Goal: Task Accomplishment & Management: Manage account settings

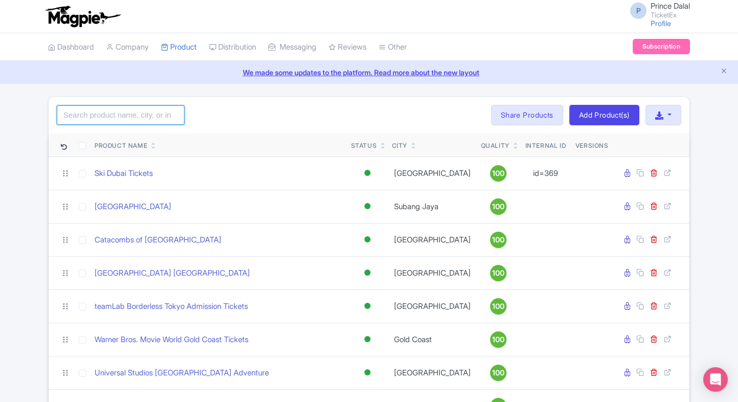
click at [97, 121] on input "search" at bounding box center [121, 114] width 128 height 19
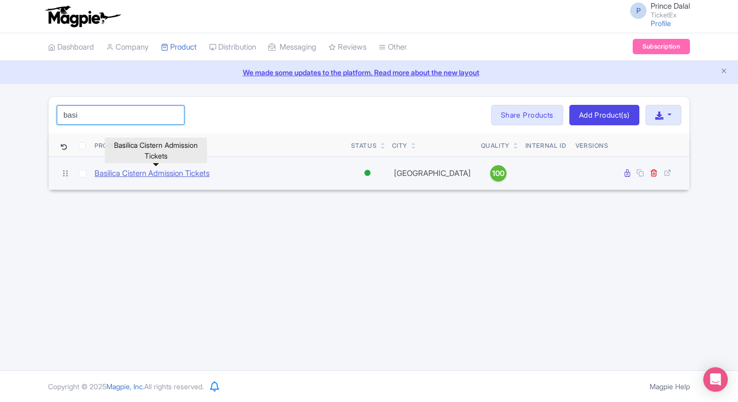
type input "basi"
click at [156, 168] on link "Basilica Cistern Admission Tickets" at bounding box center [152, 174] width 115 height 12
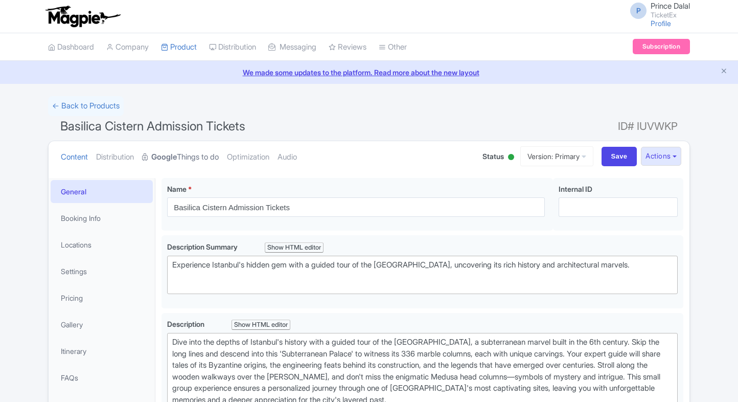
click at [183, 159] on link "Google Things to do" at bounding box center [180, 157] width 77 height 32
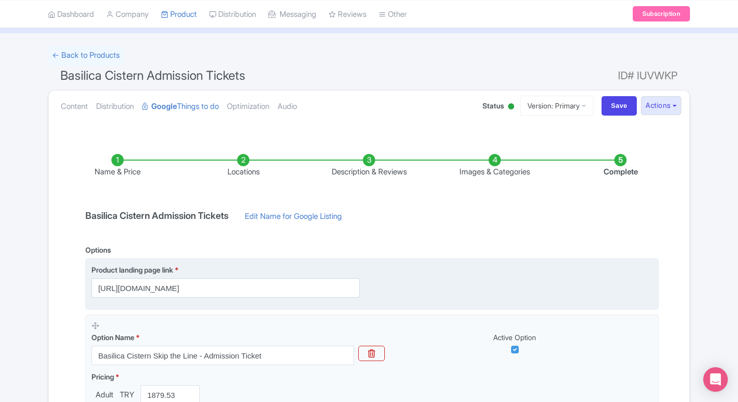
scroll to position [49, 0]
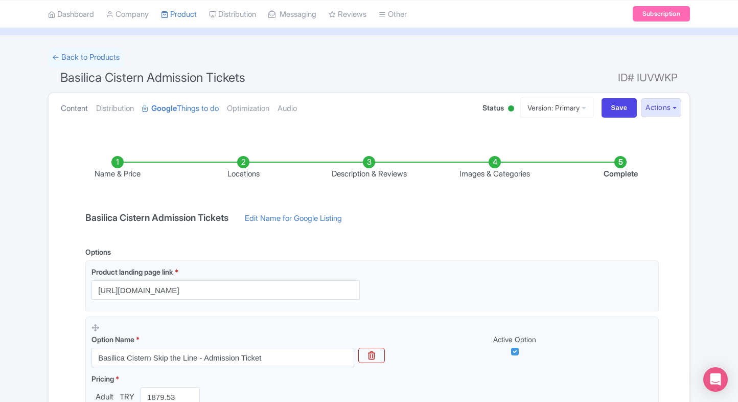
click at [61, 105] on link "Content" at bounding box center [74, 109] width 27 height 32
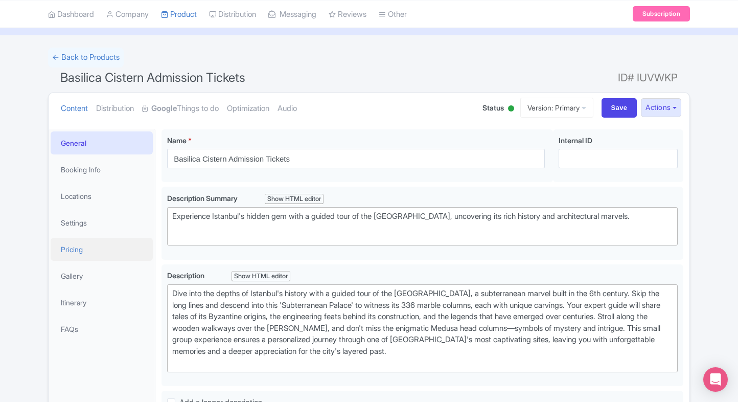
click at [102, 242] on link "Pricing" at bounding box center [102, 249] width 102 height 23
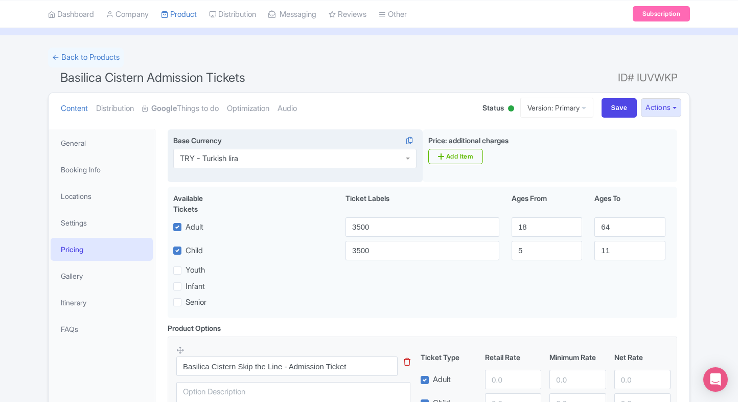
click at [283, 155] on div "TRY - Turkish lira" at bounding box center [294, 158] width 243 height 19
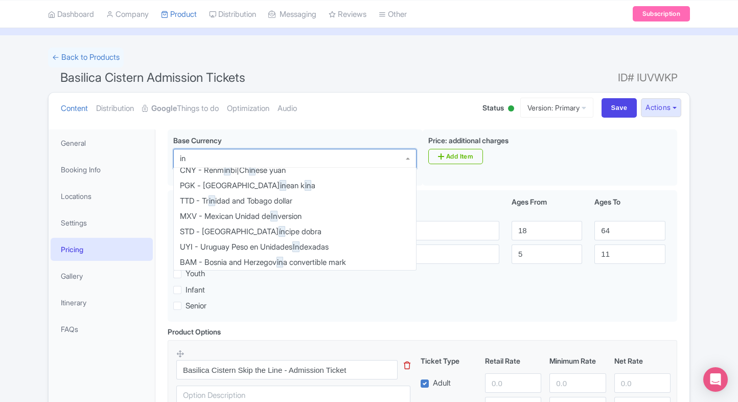
scroll to position [0, 0]
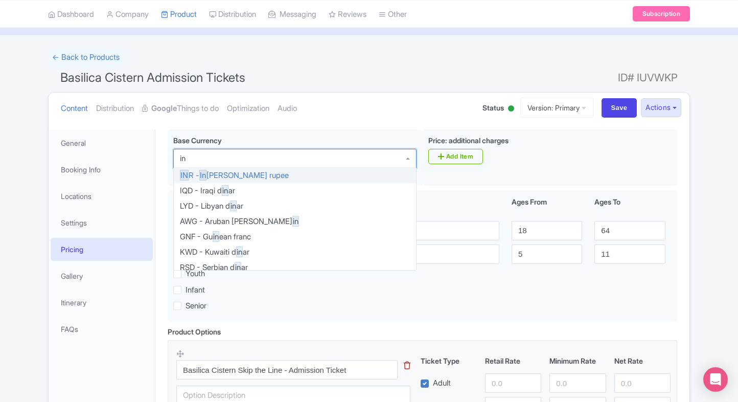
type input "inr"
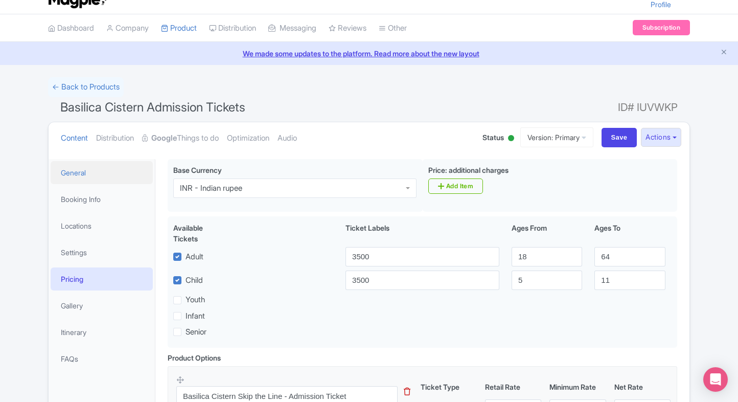
scroll to position [17, 0]
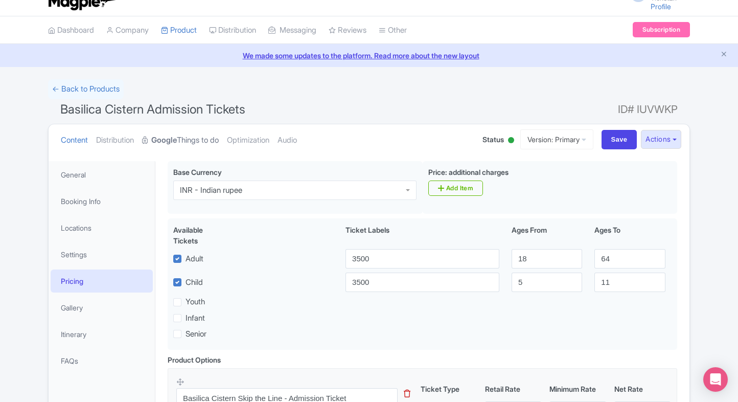
click at [174, 137] on strong "Google" at bounding box center [164, 140] width 26 height 12
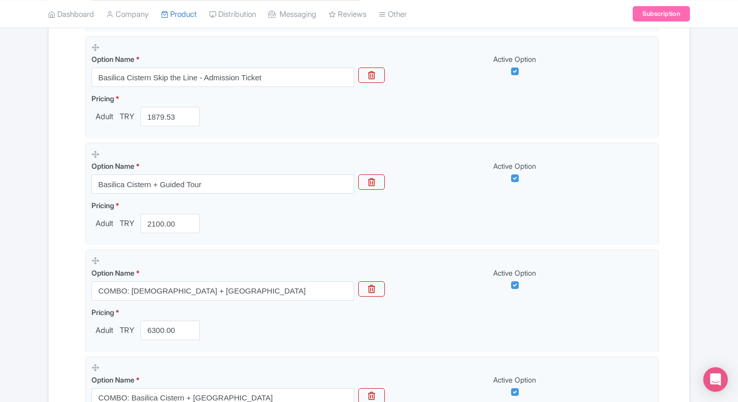
scroll to position [328, 0]
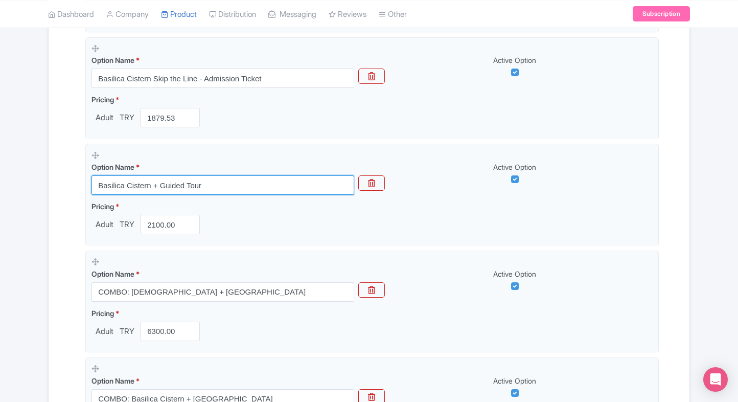
drag, startPoint x: 203, startPoint y: 190, endPoint x: 55, endPoint y: 171, distance: 149.0
click at [55, 171] on div "Name & Price Locations Description & Reviews Images & Categories Complete Basil…" at bounding box center [369, 310] width 629 height 909
paste input "Basilica Cistern entry with"
type input "Basilica Cistern entry with Guided Tour"
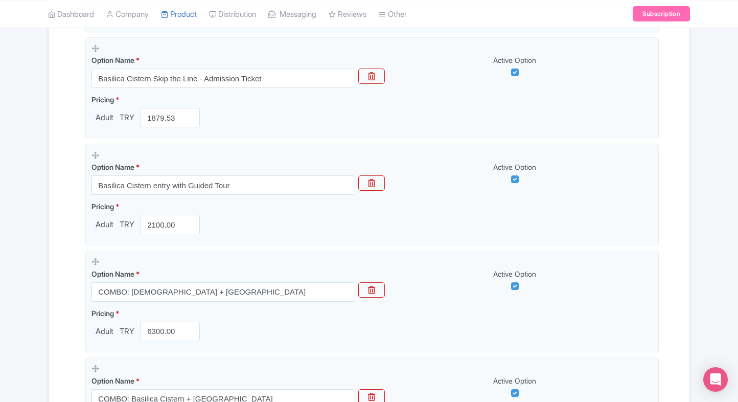
click at [66, 206] on div "Name & Price Locations Description & Reviews Images & Categories Complete Basil…" at bounding box center [369, 310] width 629 height 909
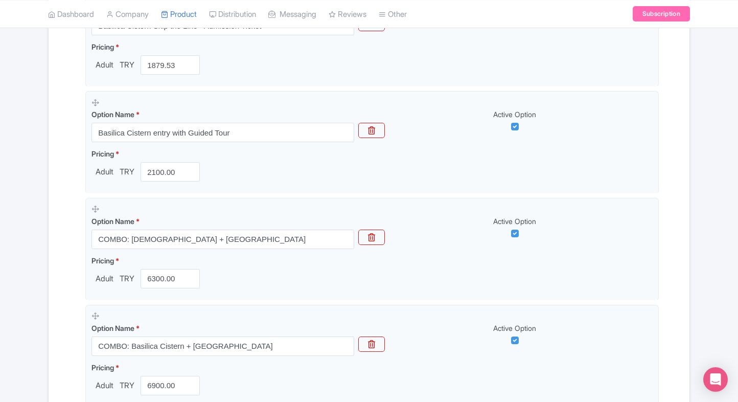
scroll to position [739, 0]
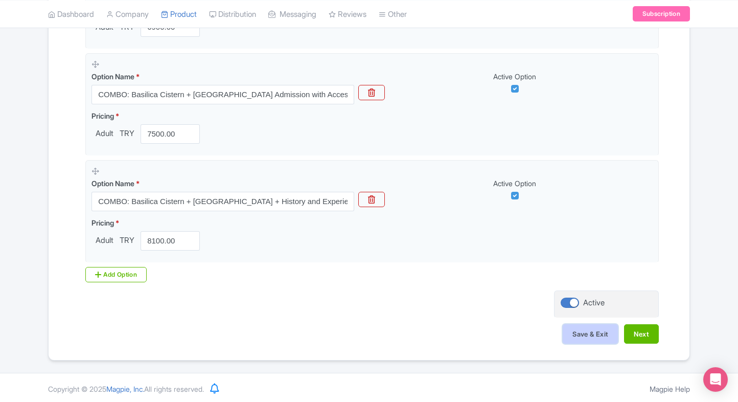
click at [596, 324] on button "Save & Exit" at bounding box center [590, 333] width 55 height 19
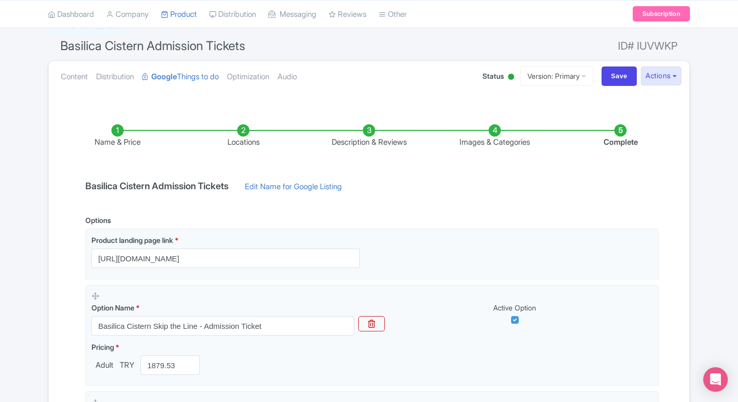
scroll to position [0, 0]
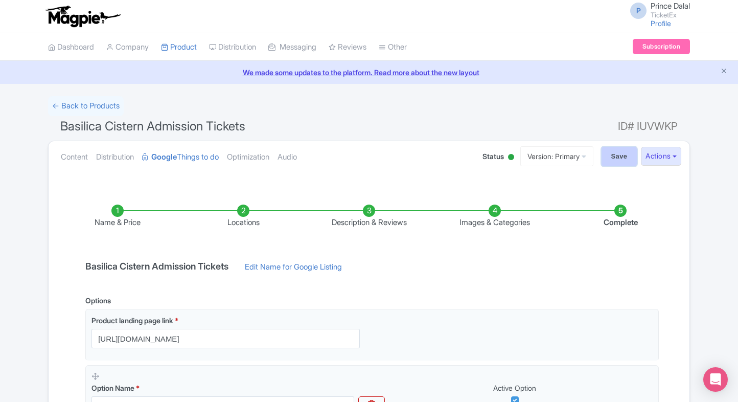
click at [621, 150] on input "Save" at bounding box center [620, 156] width 36 height 19
type input "Saving..."
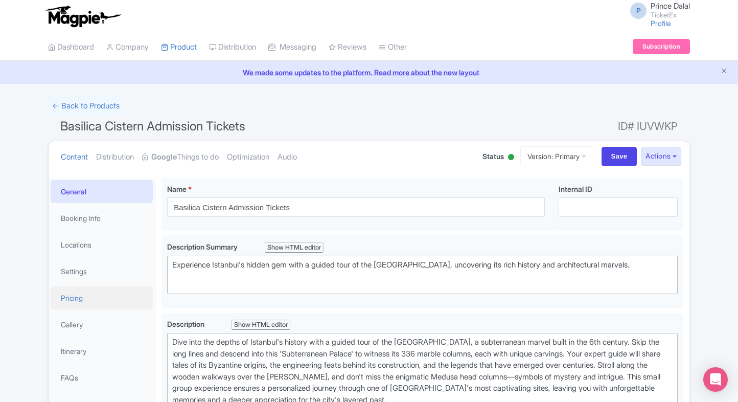
click at [74, 307] on link "Pricing" at bounding box center [102, 297] width 102 height 23
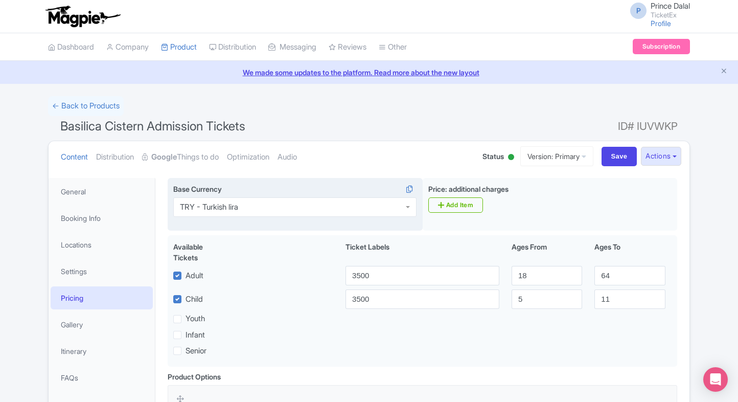
click at [292, 211] on div "TRY - Turkish lira" at bounding box center [294, 206] width 243 height 19
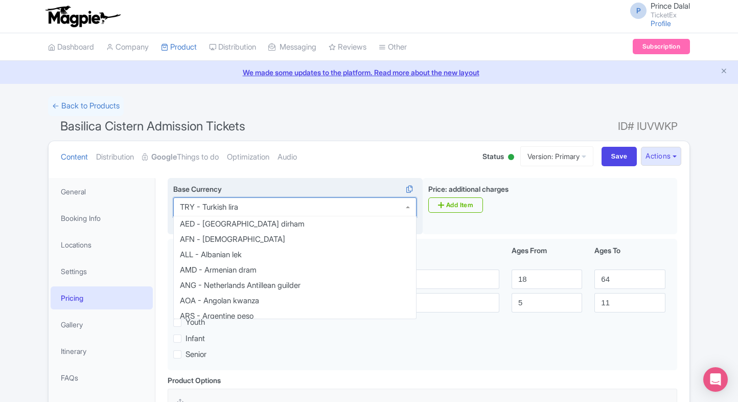
scroll to position [2045, 0]
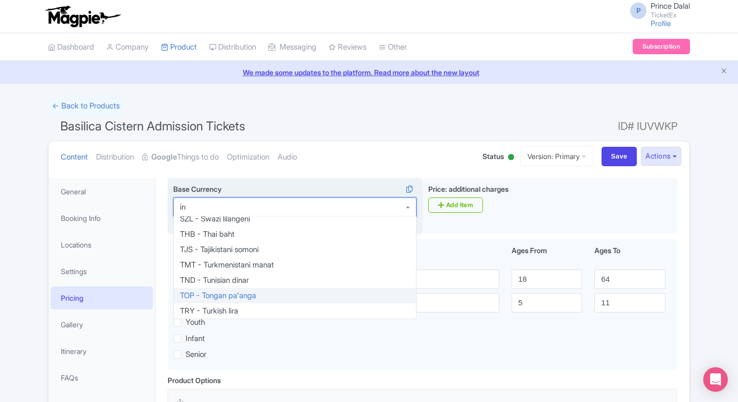
type input "inr"
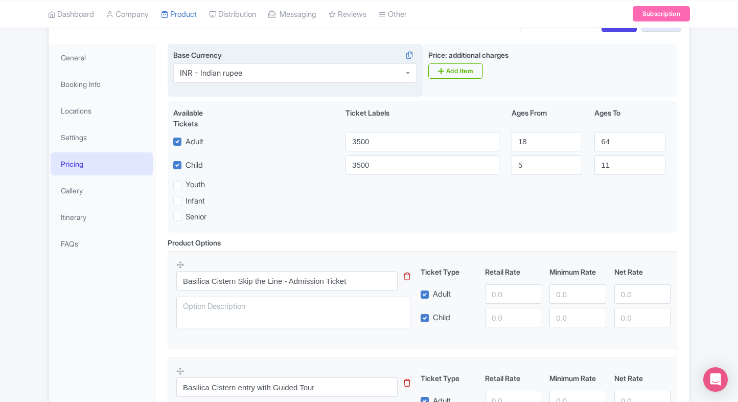
scroll to position [133, 0]
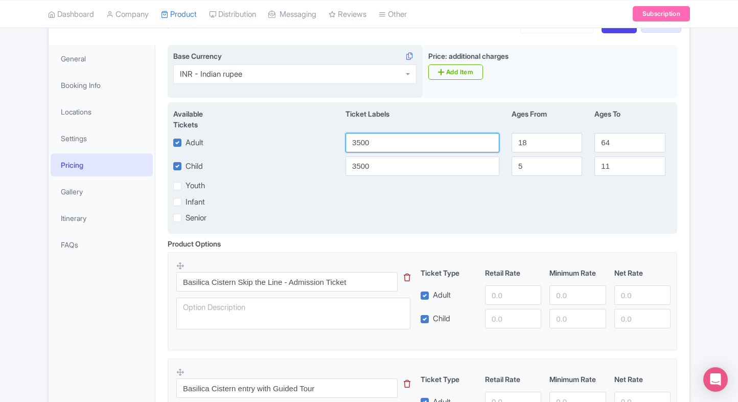
click at [375, 139] on input "3500" at bounding box center [423, 142] width 154 height 19
paste input "1879.53"
click at [375, 139] on input "3500" at bounding box center [423, 142] width 154 height 19
type input "1879.53"
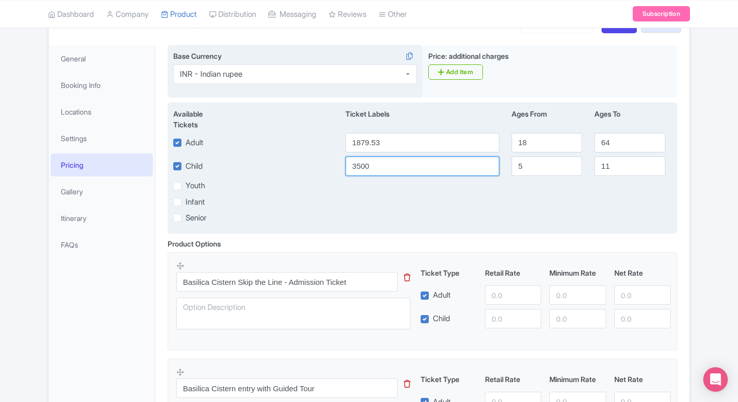
click at [373, 164] on input "3500" at bounding box center [423, 165] width 154 height 19
paste input "1879.53"
click at [373, 164] on input "1879.53" at bounding box center [423, 165] width 154 height 19
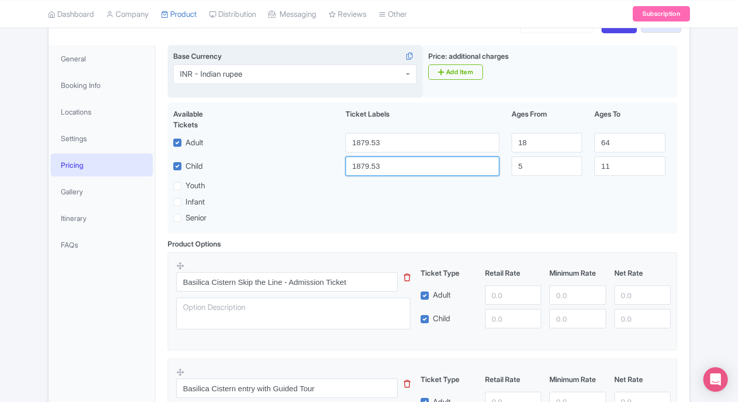
type input "1879.53"
paste input "1879.53"
click at [508, 301] on input "1879.53" at bounding box center [513, 294] width 56 height 19
type input "1879.53"
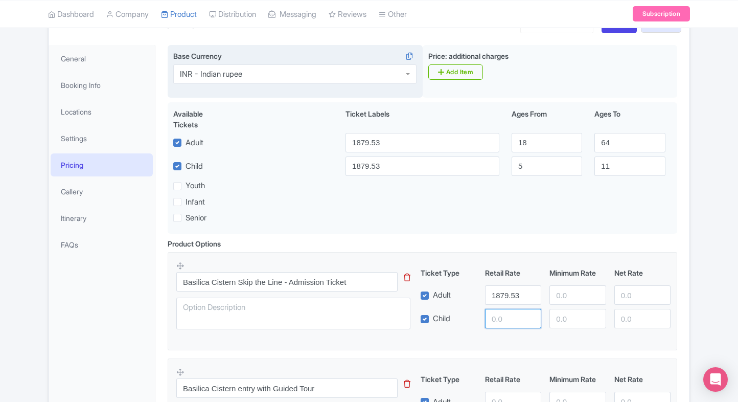
paste input "1879.53"
click at [507, 311] on input "1879.53" at bounding box center [513, 318] width 56 height 19
type input "1879.53"
paste input "1879.53"
click at [569, 299] on input "1879.53" at bounding box center [578, 294] width 56 height 19
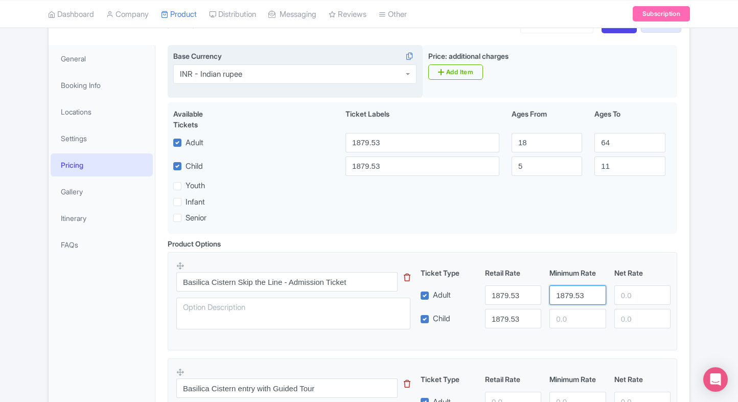
type input "1879.53"
paste input "1879.53"
click at [570, 313] on input "1879.53" at bounding box center [578, 318] width 56 height 19
type input "1879.53"
paste input "1879.53"
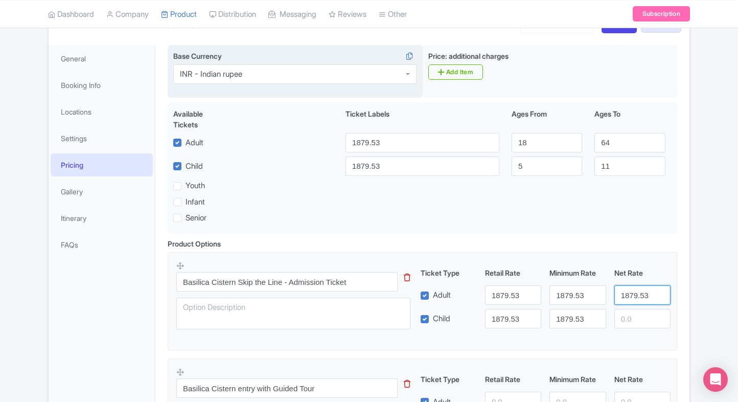
drag, startPoint x: 631, startPoint y: 297, endPoint x: 632, endPoint y: 310, distance: 13.3
click at [632, 310] on div "Ticket Type Retail Rate Minimum Rate Net Rate Adult 1879.53 1879.53 1879.53 Chi…" at bounding box center [546, 297] width 246 height 61
type input "1879.53"
paste input "1879.53"
click at [632, 310] on input "1879.53" at bounding box center [643, 318] width 56 height 19
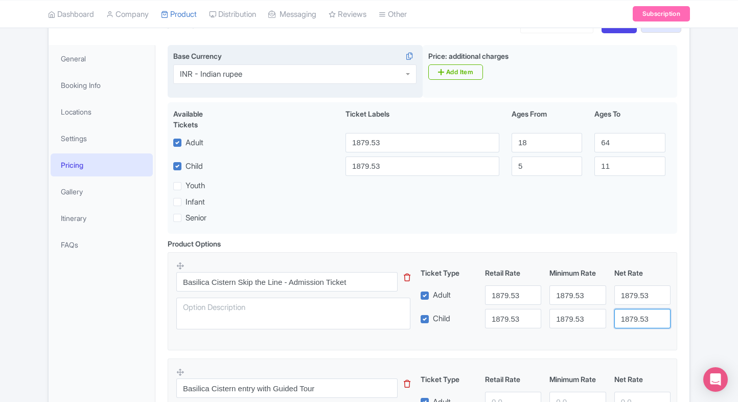
type input "1879.53"
click at [677, 293] on fieldset "Basilica Cistern Skip the Line - Admission Ticket This tip has not data. Code: …" at bounding box center [423, 301] width 510 height 98
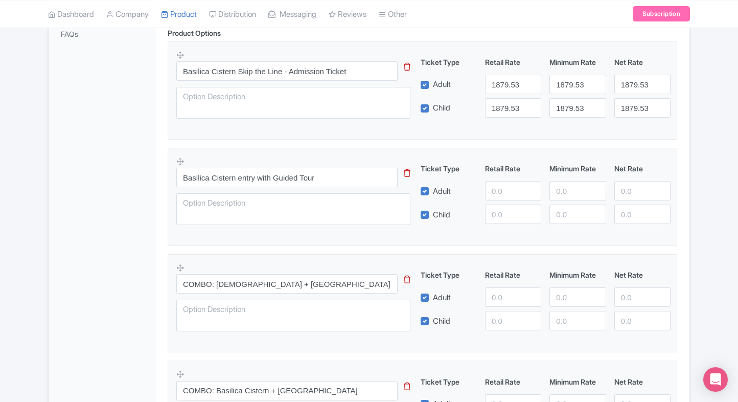
scroll to position [344, 0]
click at [493, 186] on input "number" at bounding box center [513, 190] width 56 height 19
type input "2100"
paste input "2100"
click at [500, 206] on input "2100" at bounding box center [513, 214] width 56 height 19
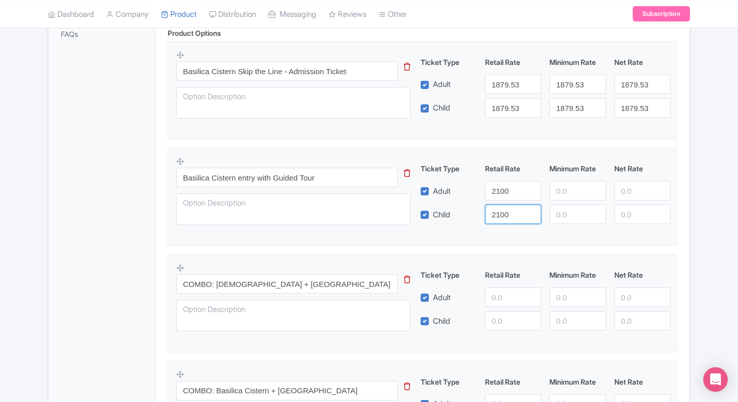
type input "2100"
paste input "2100"
drag, startPoint x: 566, startPoint y: 191, endPoint x: 570, endPoint y: 215, distance: 23.8
click at [570, 215] on div "Ticket Type Retail Rate Minimum Rate Net Rate Adult 2100 2100 Child 2100 This t…" at bounding box center [546, 193] width 246 height 61
paste input "2100"
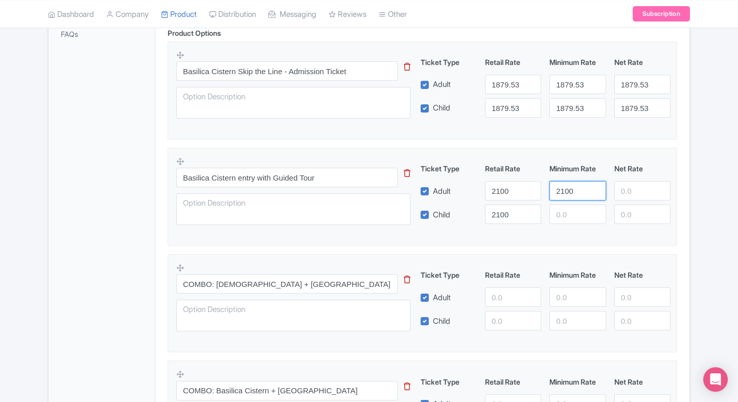
type input "21021000"
click at [570, 215] on input "number" at bounding box center [578, 214] width 56 height 19
paste input "2100"
click at [641, 193] on input "2100" at bounding box center [643, 190] width 56 height 19
type input "2100"
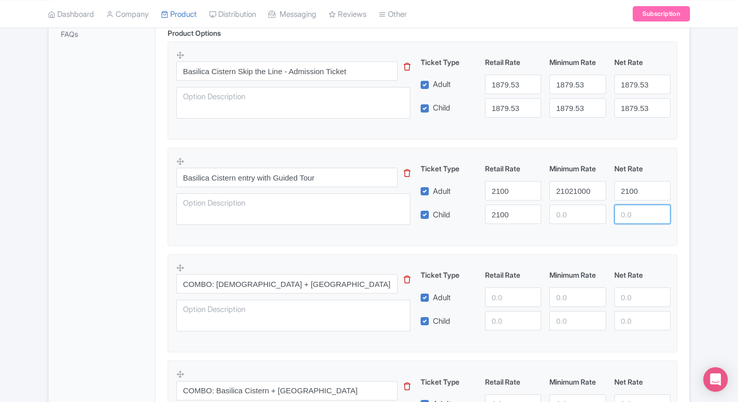
paste input "2100"
click at [626, 210] on input "2100" at bounding box center [643, 214] width 56 height 19
type input "2100"
click at [572, 187] on input "21021000" at bounding box center [578, 190] width 56 height 19
paste input "number"
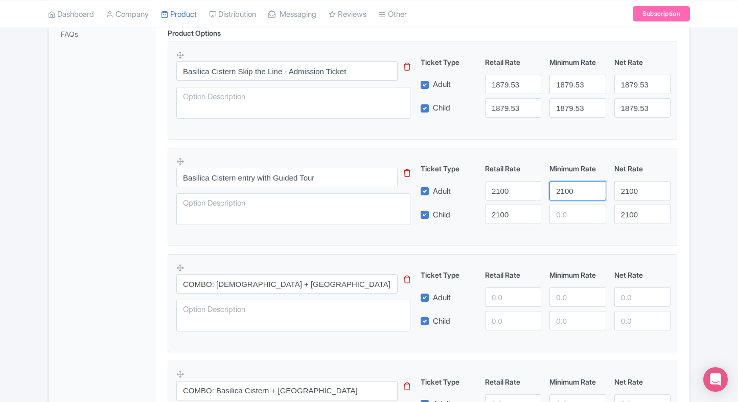
type input "2100"
paste input "2100"
click at [573, 207] on input "2100" at bounding box center [578, 214] width 56 height 19
type input "2100"
click at [679, 196] on div "Product Options i Basilica Cistern Skip the Line - Admission Ticket This tip ha…" at bounding box center [423, 362] width 522 height 668
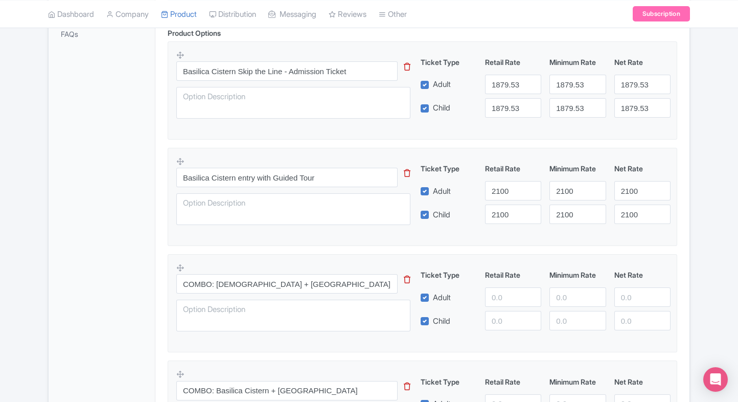
scroll to position [487, 0]
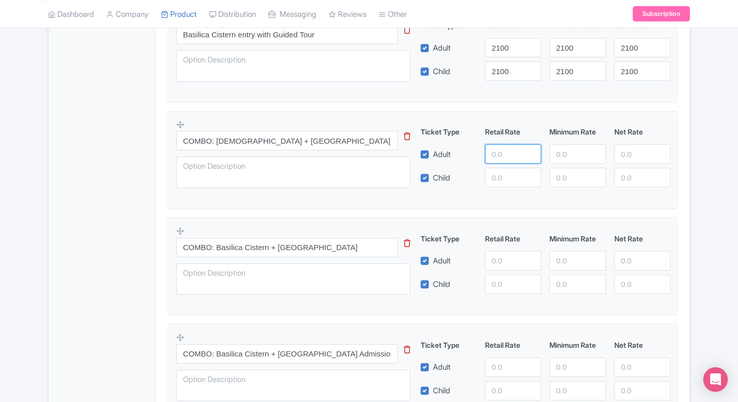
click at [491, 151] on input "number" at bounding box center [513, 153] width 56 height 19
type input "63000"
type input "6300"
paste input "6300"
click at [508, 174] on input "number" at bounding box center [513, 177] width 56 height 19
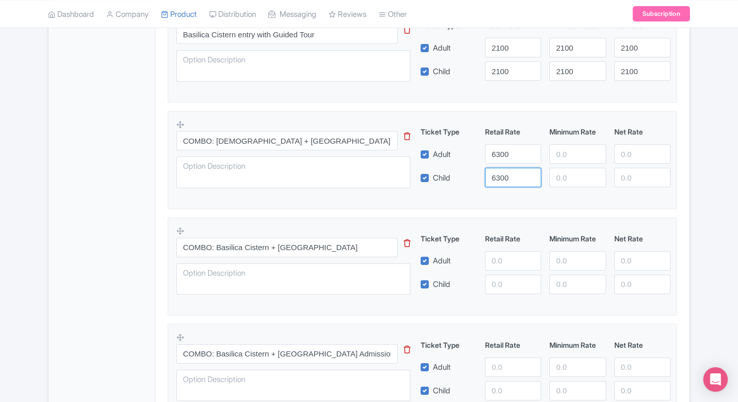
type input "6300"
paste input "6300"
click at [583, 144] on input "6300" at bounding box center [578, 153] width 56 height 19
type input "6300"
click at [575, 168] on input "number" at bounding box center [578, 177] width 56 height 19
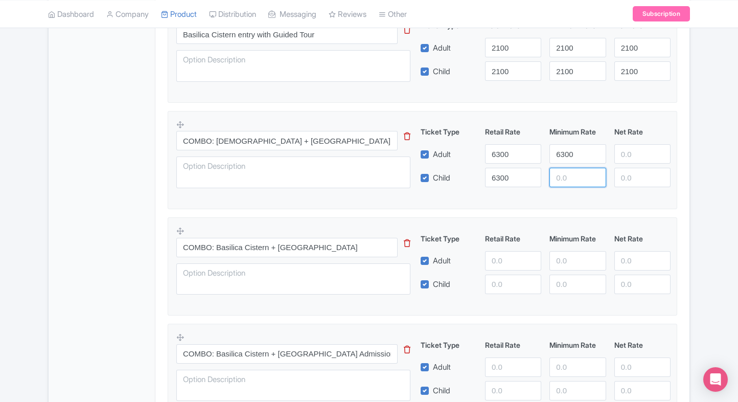
paste input "6300"
type input "6300"
paste input "6300"
click at [630, 152] on input "6300" at bounding box center [643, 153] width 56 height 19
type input "6300"
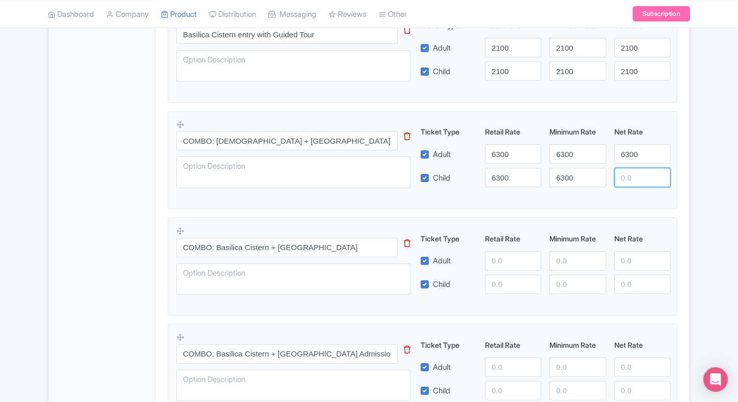
paste input "6300"
click at [633, 179] on input "6300" at bounding box center [643, 177] width 56 height 19
type input "6300"
click at [594, 195] on fieldset "COMBO: Hagia Sophia Grand Mosque + Basilica Cistern This tip has not data. Code…" at bounding box center [423, 160] width 510 height 98
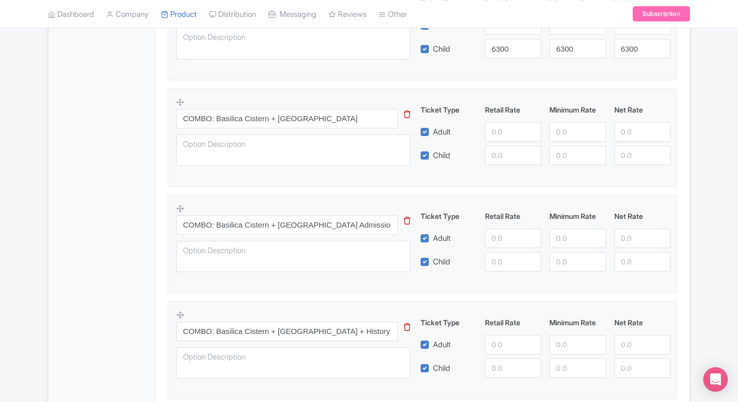
scroll to position [617, 0]
click at [505, 131] on input "number" at bounding box center [513, 130] width 56 height 19
type input "6900"
drag, startPoint x: 494, startPoint y: 164, endPoint x: 511, endPoint y: 151, distance: 20.9
click at [511, 151] on div "COMBO: Basilica Cistern + Galata Tower This tip has not data. Code: tip_option_…" at bounding box center [422, 133] width 492 height 75
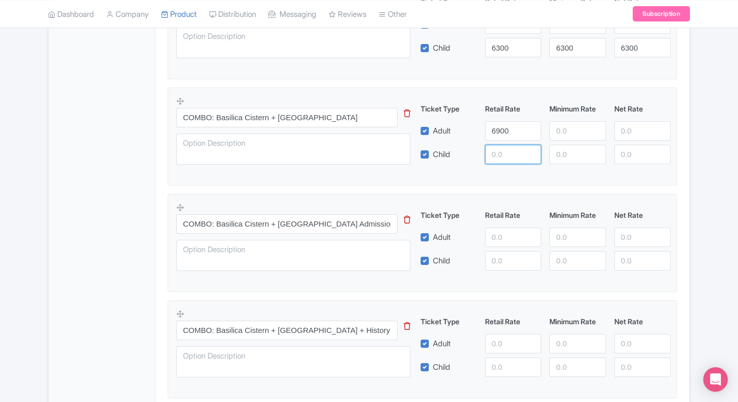
paste input "6900"
click at [511, 151] on input "6900" at bounding box center [513, 154] width 56 height 19
type input "6900"
paste input "6900"
click at [569, 129] on input "6900" at bounding box center [578, 130] width 56 height 19
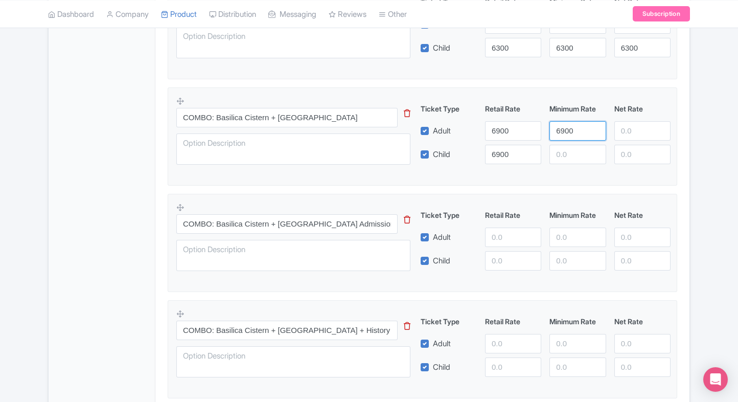
type input "6900"
paste input "6900"
click at [571, 155] on input "6900" at bounding box center [578, 154] width 56 height 19
type input "6900"
paste input "6900"
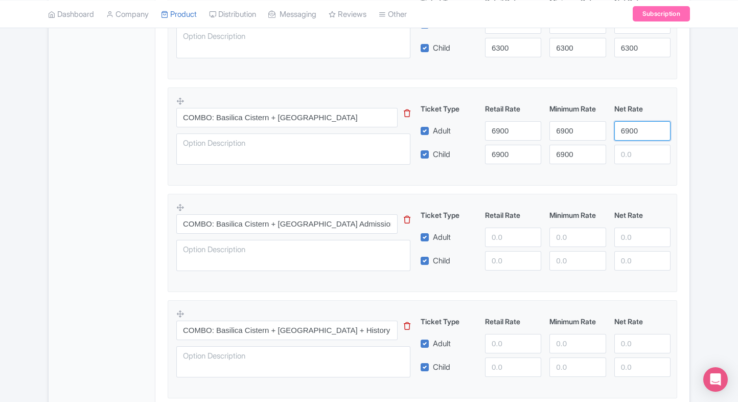
click at [629, 137] on input "6900" at bounding box center [643, 130] width 56 height 19
type input "6900"
paste input "6900"
click at [632, 154] on input "6900" at bounding box center [643, 154] width 56 height 19
type input "6900"
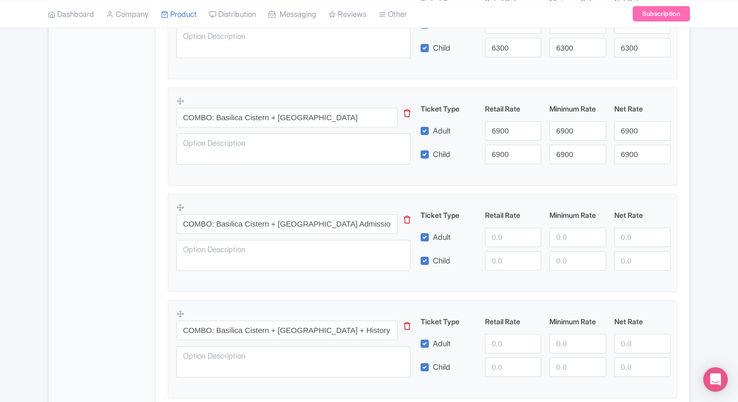
click at [607, 180] on fieldset "COMBO: Basilica Cistern + Galata Tower This tip has not data. Code: tip_option_…" at bounding box center [423, 136] width 510 height 98
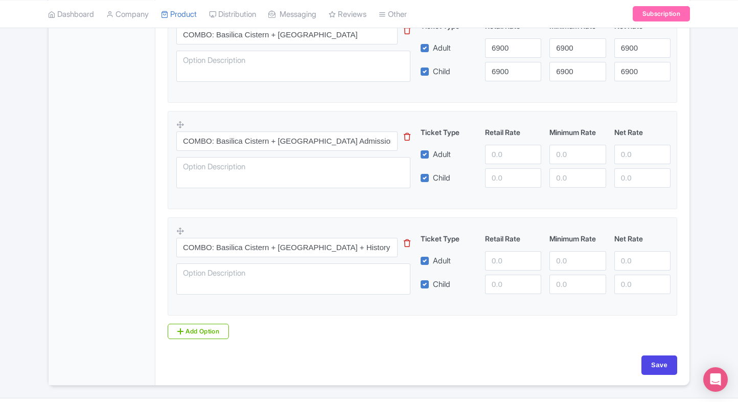
scroll to position [701, 0]
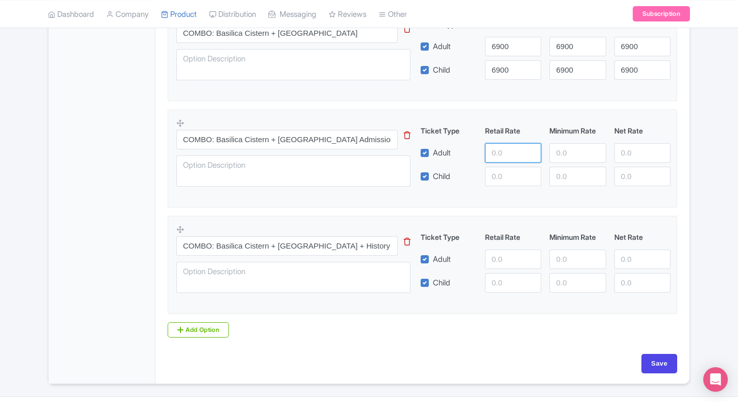
click at [506, 159] on input "number" at bounding box center [513, 152] width 56 height 19
type input "7500"
click at [503, 167] on input "number" at bounding box center [513, 176] width 56 height 19
paste input "7500"
type input "7500"
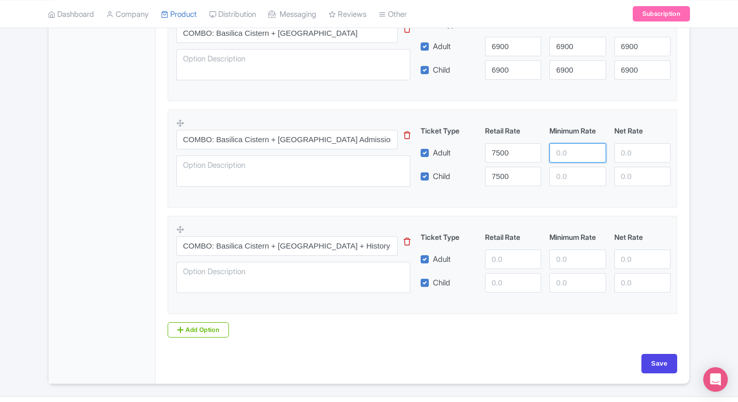
paste input "7500"
click at [582, 153] on input "number" at bounding box center [578, 152] width 56 height 19
type input "7500"
paste input "7500"
click at [580, 169] on input "7500" at bounding box center [578, 176] width 56 height 19
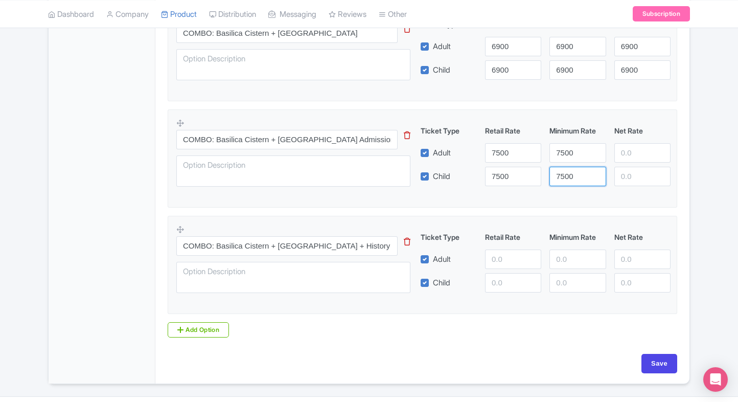
type input "7500"
paste input "7500"
click at [623, 152] on input "7500" at bounding box center [643, 152] width 56 height 19
type input "7500"
paste input "7500"
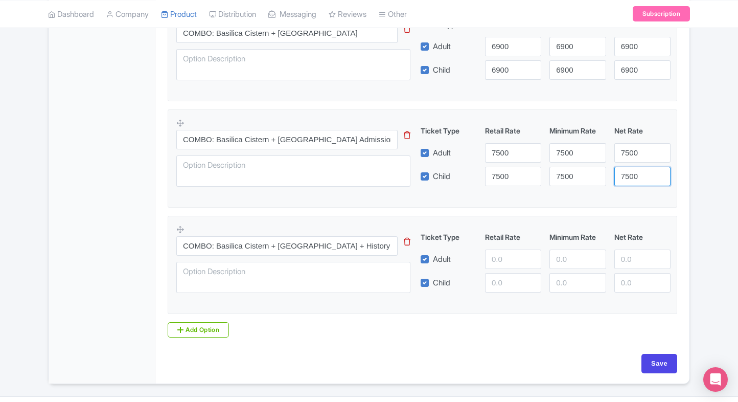
click at [629, 167] on input "7500" at bounding box center [643, 176] width 56 height 19
type input "7500"
click at [573, 193] on fieldset "COMBO: Basilica Cistern + Dolmabahce Palace Admission with Access to the Harem …" at bounding box center [423, 158] width 510 height 98
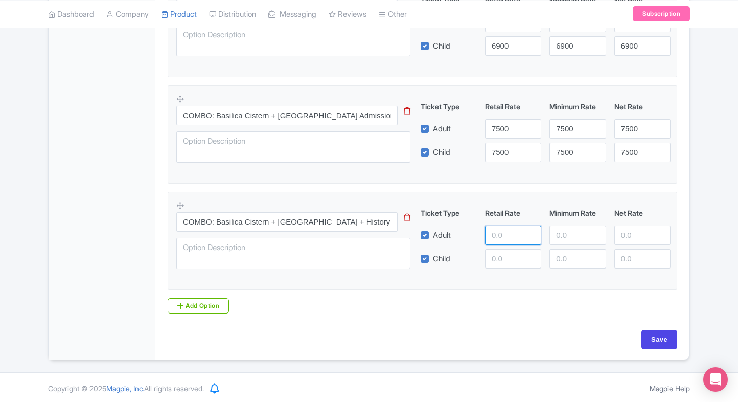
click at [496, 230] on input "number" at bounding box center [513, 234] width 56 height 19
type input "8100"
paste input "7500"
click at [507, 240] on input "7500" at bounding box center [513, 234] width 56 height 19
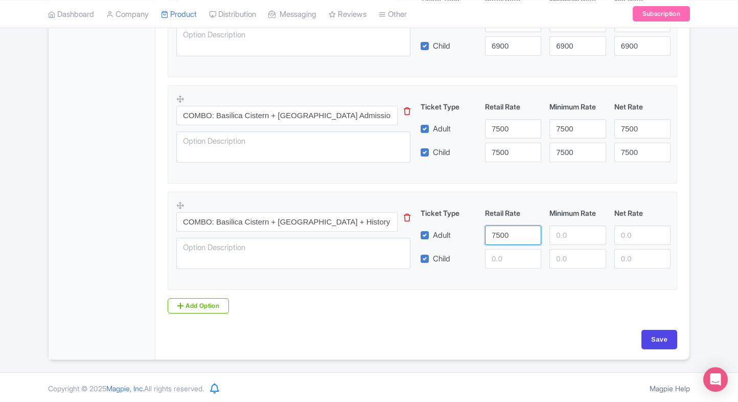
click at [507, 240] on input "7500" at bounding box center [513, 234] width 56 height 19
type input "8100"
paste input "8100"
drag, startPoint x: 505, startPoint y: 254, endPoint x: 554, endPoint y: 236, distance: 52.6
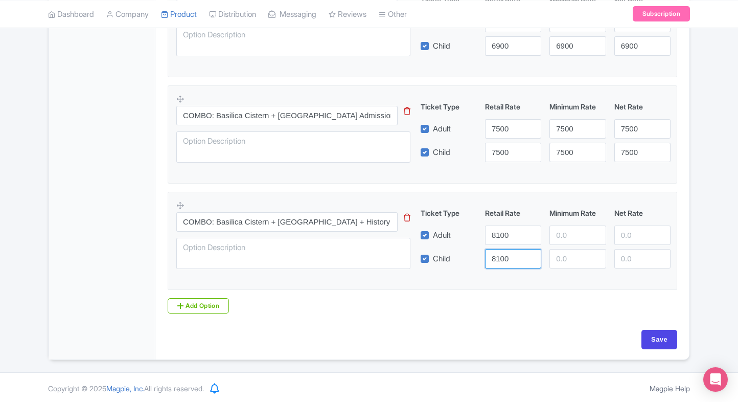
click at [554, 236] on div "Ticket Type Retail Rate Minimum Rate Net Rate Adult 8100 Child 8100 This tip ha…" at bounding box center [546, 238] width 246 height 61
type input "8100"
paste input "8100"
click at [554, 236] on input "8100" at bounding box center [578, 234] width 56 height 19
type input "8100"
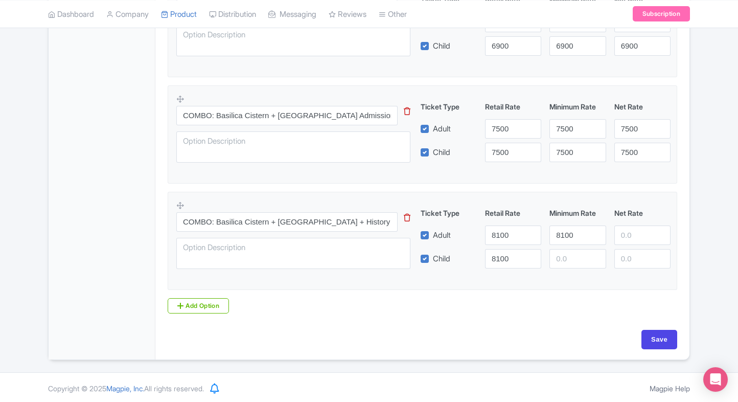
click at [569, 269] on div "COMBO: Basilica Cistern + Hagia Sophia Grand Mosque + History and Experience Mu…" at bounding box center [422, 237] width 492 height 75
paste input "8100"
click at [574, 263] on input "8100" at bounding box center [578, 258] width 56 height 19
type input "8100"
paste input "8100"
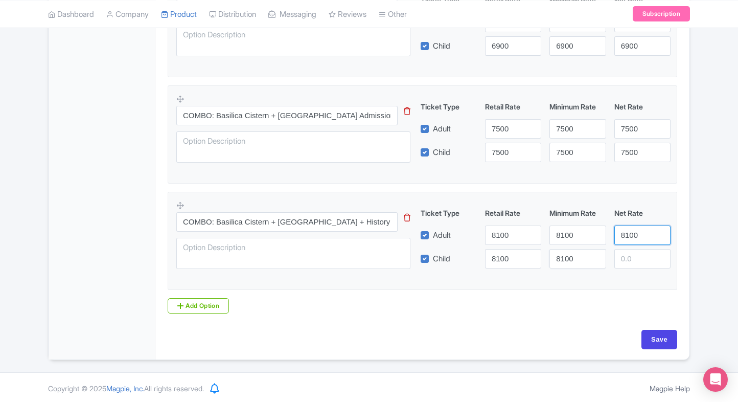
click at [632, 242] on input "8100" at bounding box center [643, 234] width 56 height 19
type input "8100"
paste input "8100"
click at [631, 253] on input "8100" at bounding box center [643, 258] width 56 height 19
type input "8100"
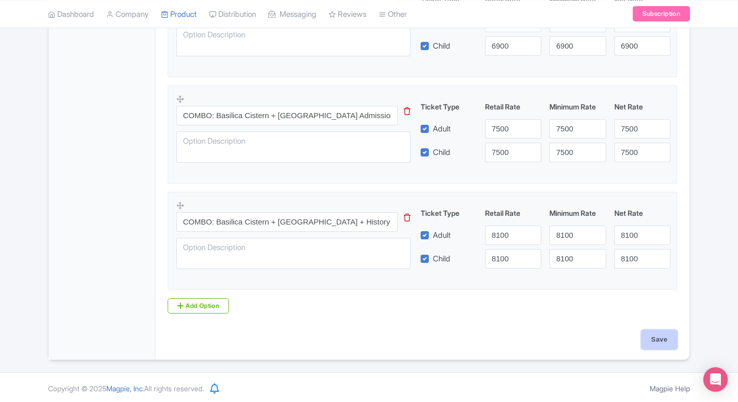
click at [648, 336] on input "Save" at bounding box center [660, 339] width 36 height 19
type input "Saving..."
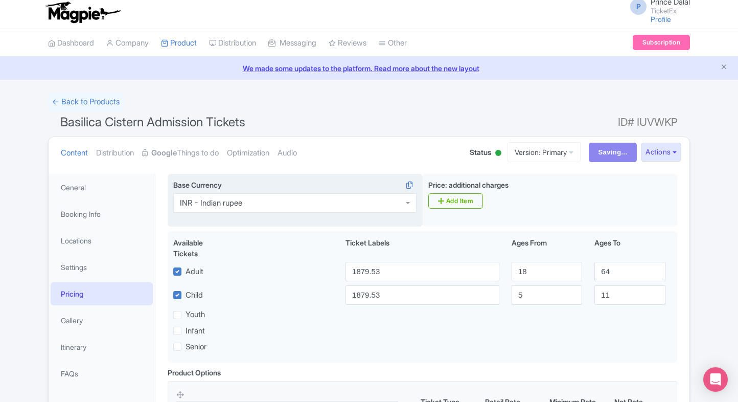
scroll to position [0, 0]
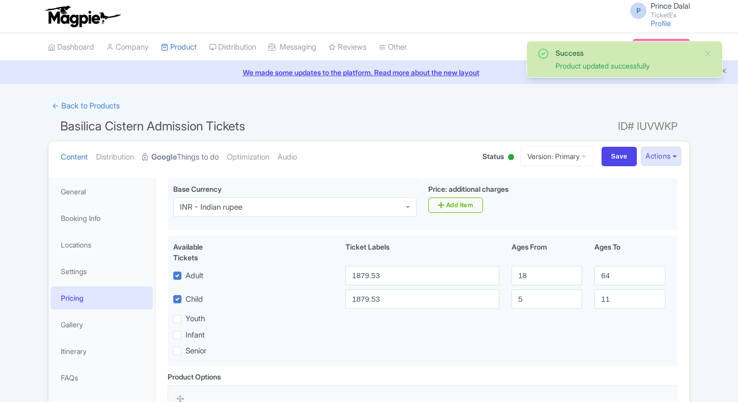
click at [172, 154] on strong "Google" at bounding box center [164, 157] width 26 height 12
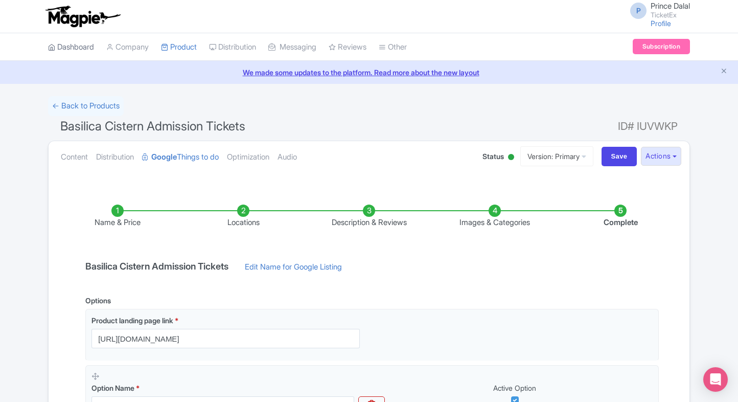
click at [80, 58] on link "Dashboard" at bounding box center [71, 47] width 46 height 28
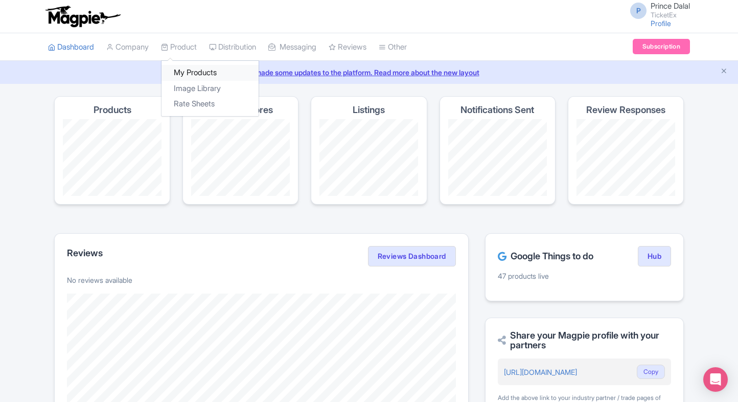
click at [188, 66] on link "My Products" at bounding box center [210, 73] width 97 height 16
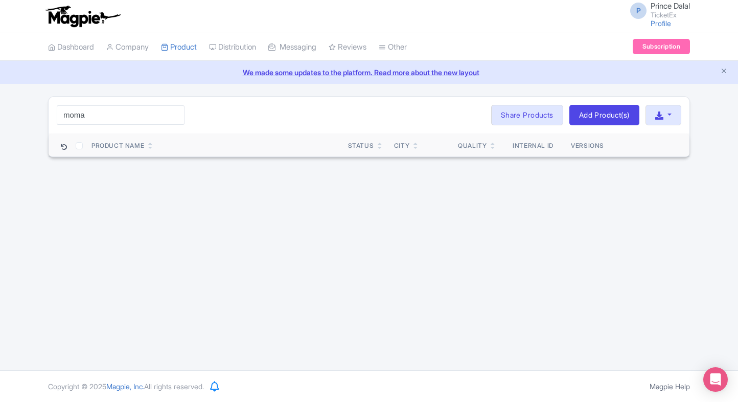
click at [123, 120] on input "moma" at bounding box center [121, 114] width 128 height 19
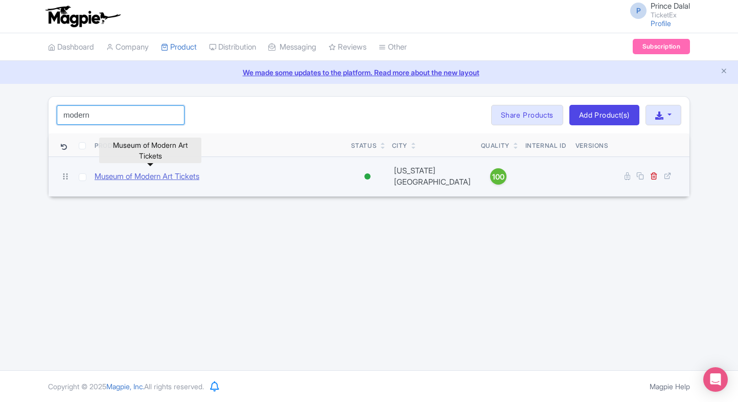
type input "modern"
click at [141, 175] on link "Museum of Modern Art Tickets" at bounding box center [147, 177] width 105 height 12
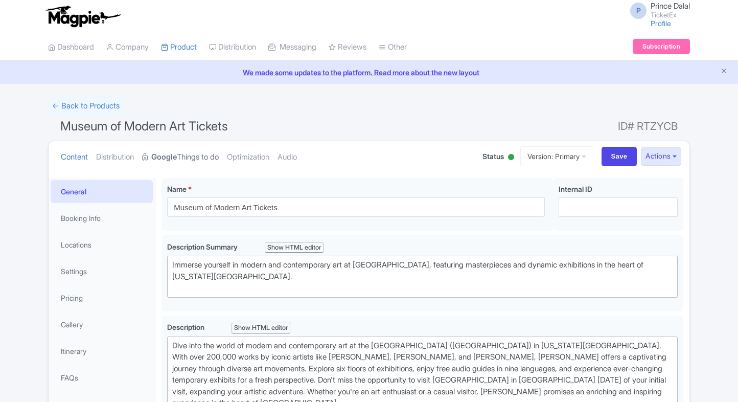
click at [167, 151] on strong "Google" at bounding box center [164, 157] width 26 height 12
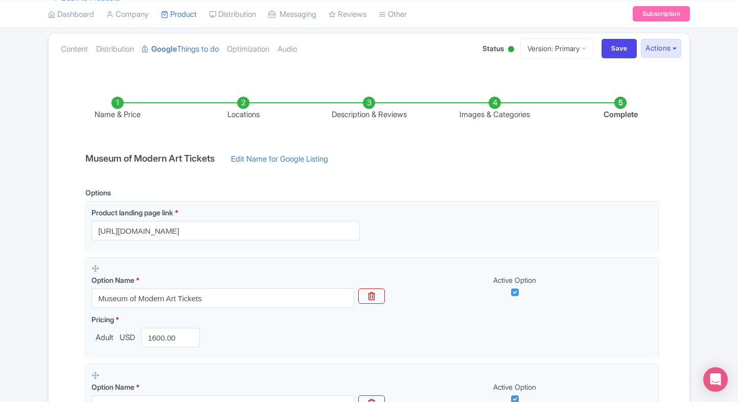
scroll to position [106, 0]
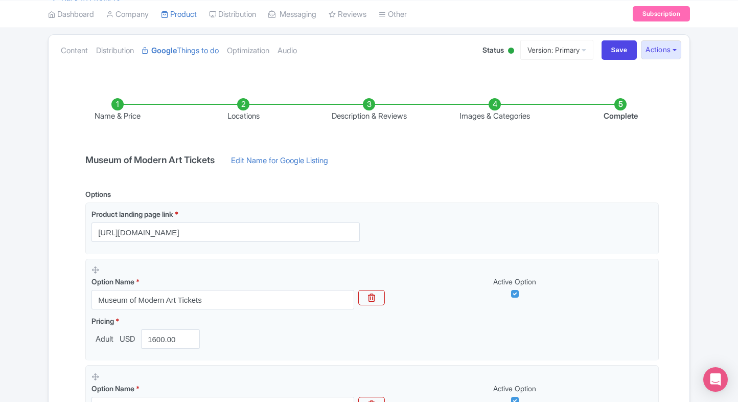
click at [57, 53] on ul "Content Distribution Google Things to do Optimization Audio" at bounding box center [261, 50] width 409 height 31
click at [66, 51] on link "Content" at bounding box center [74, 51] width 27 height 32
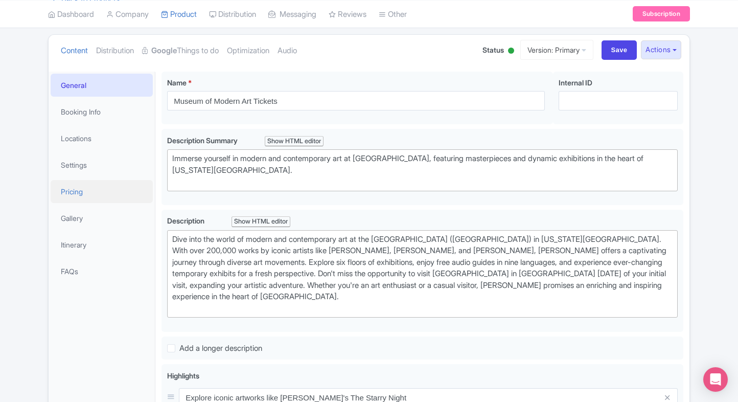
click at [67, 193] on link "Pricing" at bounding box center [102, 191] width 102 height 23
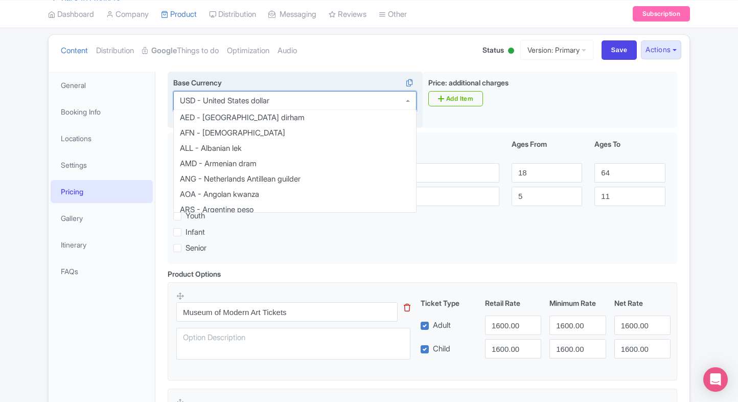
click at [262, 105] on div "USD - United States dollar" at bounding box center [294, 100] width 243 height 19
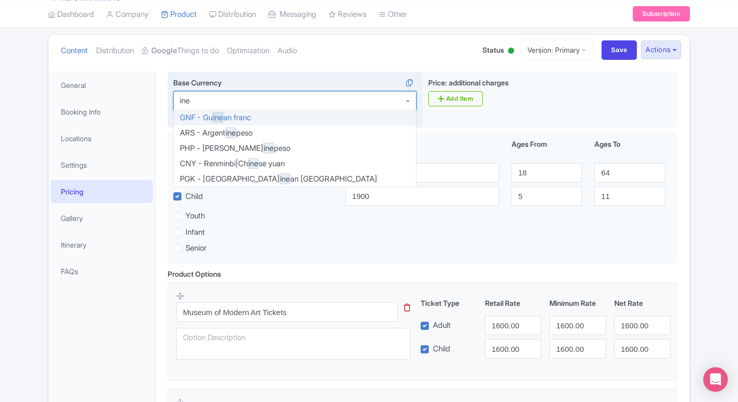
scroll to position [0, 0]
type input "inr"
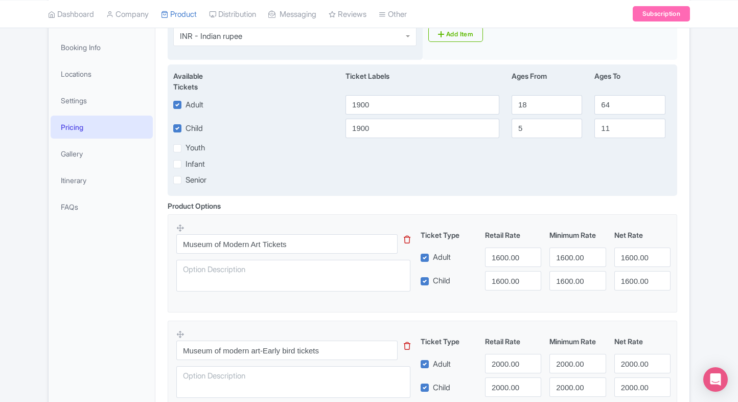
scroll to position [179, 0]
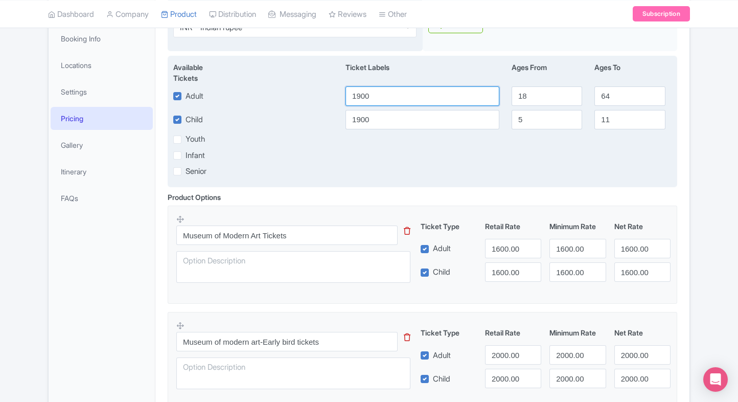
drag, startPoint x: 392, startPoint y: 88, endPoint x: 333, endPoint y: 89, distance: 58.8
click at [333, 89] on div "Adult 1900 18 64" at bounding box center [422, 95] width 511 height 19
type input "1600"
click at [380, 111] on input "1900" at bounding box center [423, 119] width 154 height 19
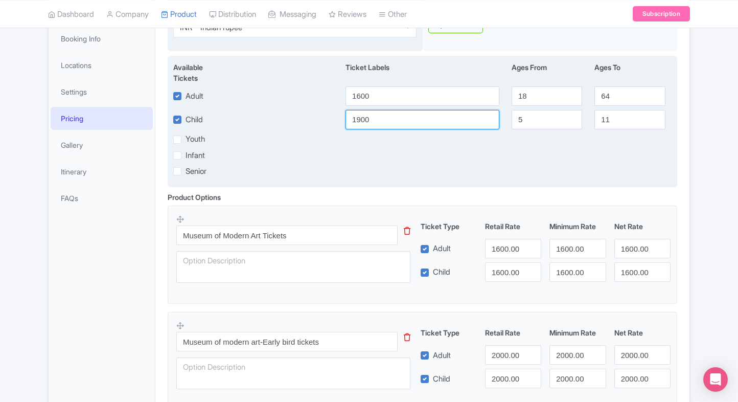
click at [380, 111] on input "1900" at bounding box center [423, 119] width 154 height 19
type input "1600"
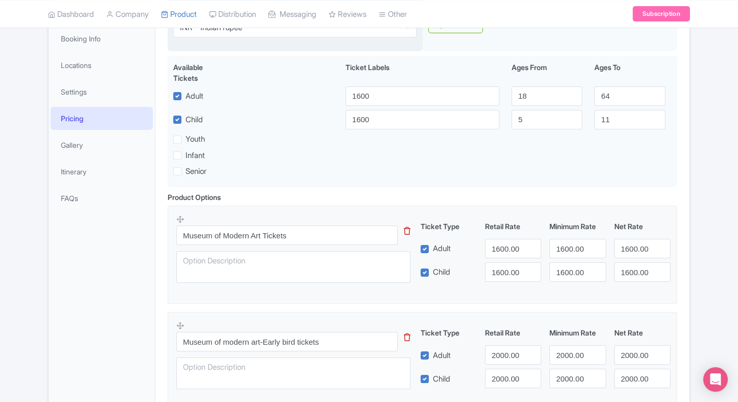
click at [677, 196] on div "Product Options i Museum of Modern Art Tickets This tip has not data. Code: tip…" at bounding box center [423, 313] width 522 height 242
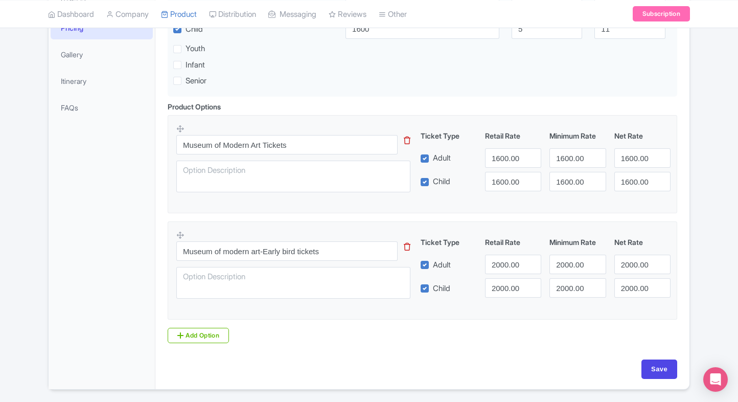
scroll to position [272, 0]
click at [663, 351] on div "Base Currency i INR - Indian rupee INR - Indian rupee AED - United Arab Emirate…" at bounding box center [423, 131] width 522 height 451
click at [656, 366] on input "Save" at bounding box center [660, 367] width 36 height 19
type input "Saving..."
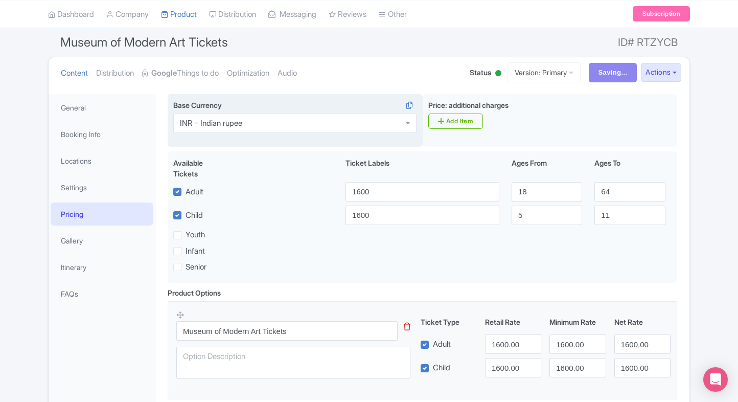
scroll to position [84, 0]
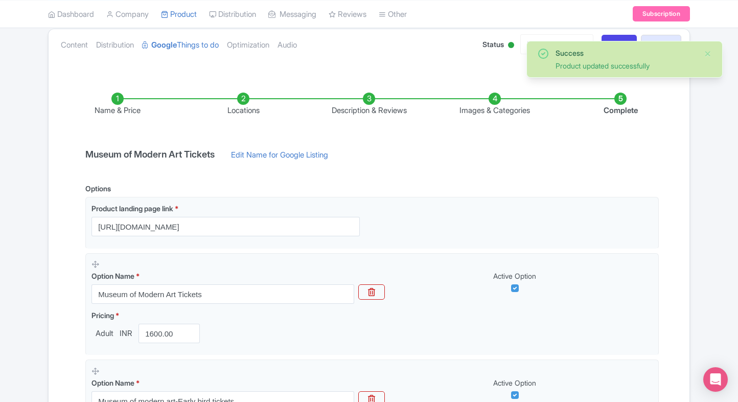
scroll to position [110, 0]
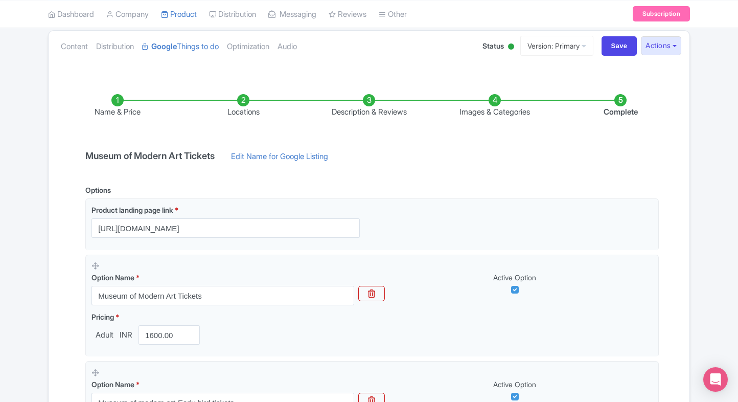
click at [72, 66] on div "You are currently editing a version of this product: Primary General Booking In…" at bounding box center [369, 311] width 641 height 500
click at [73, 53] on link "Content" at bounding box center [74, 47] width 27 height 32
